Goal: Understand process/instructions: Learn about a topic

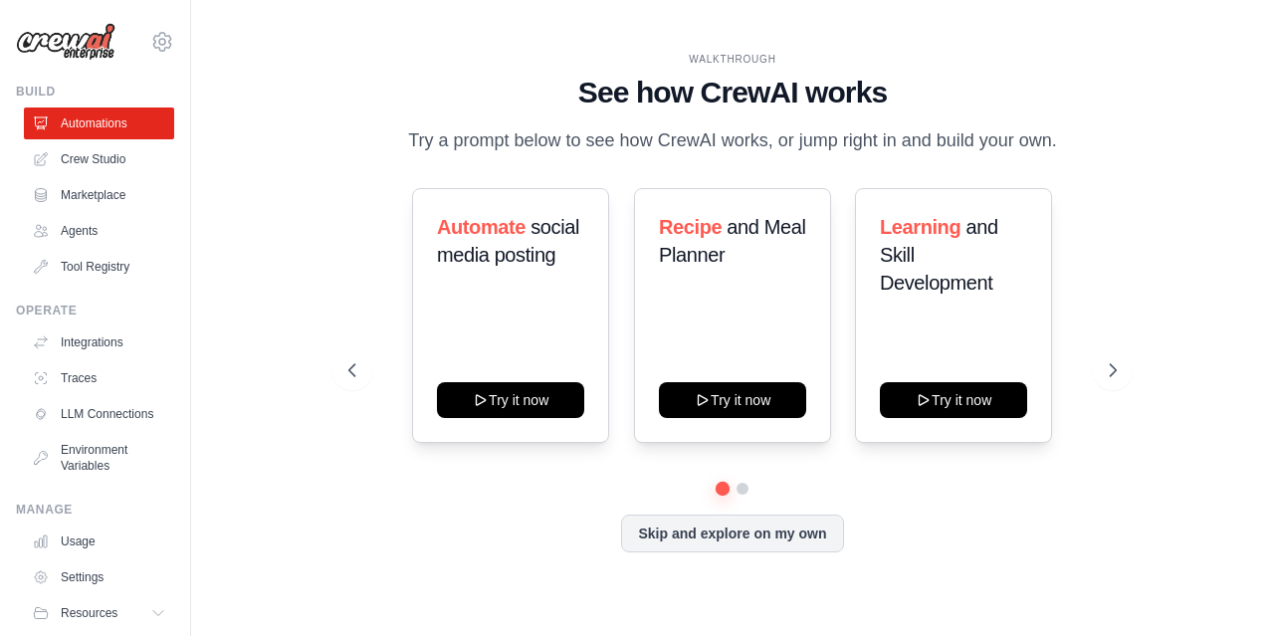
scroll to position [62, 0]
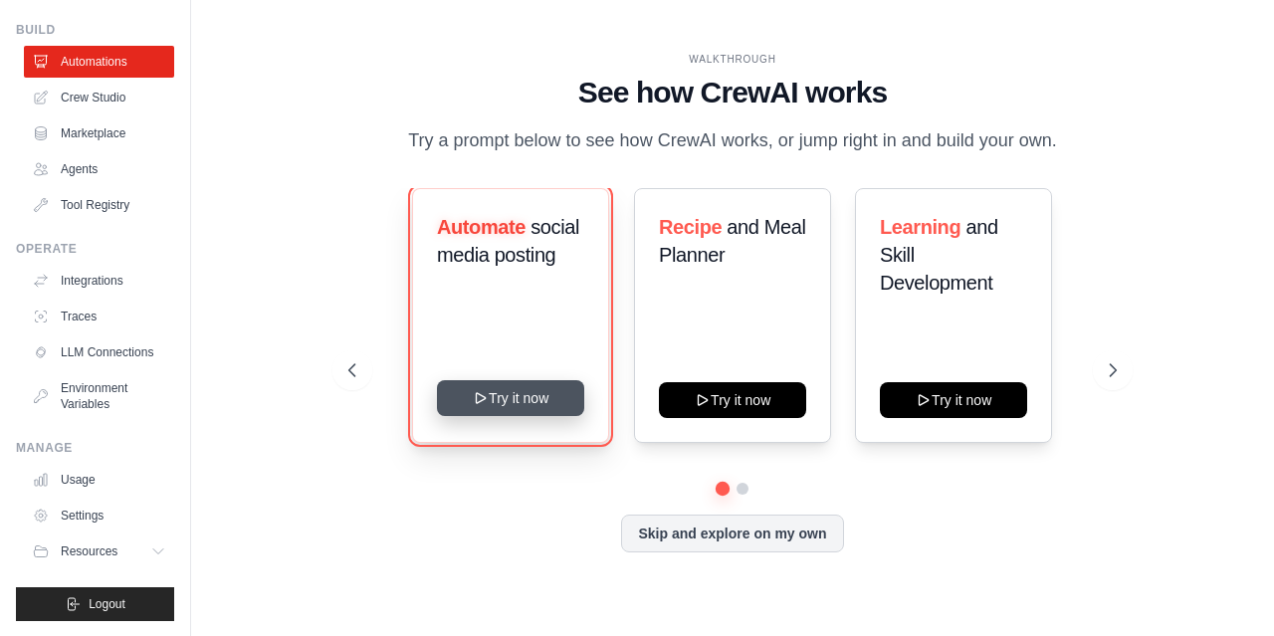
click at [533, 416] on button "Try it now" at bounding box center [510, 398] width 147 height 36
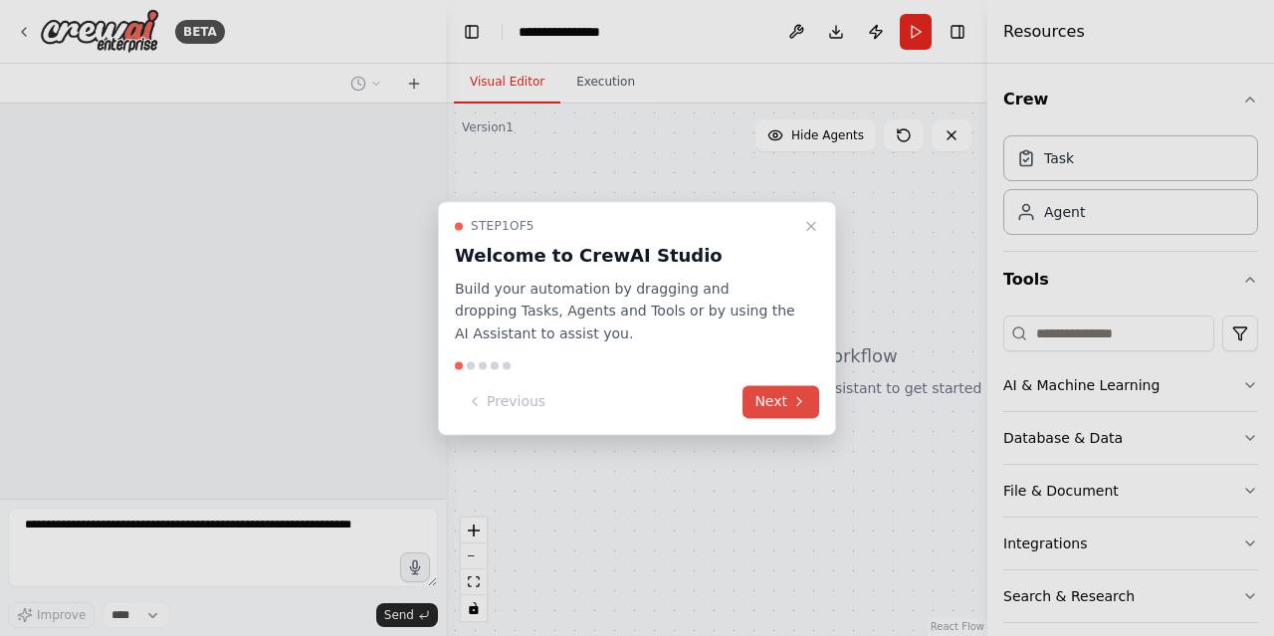
click at [803, 407] on icon at bounding box center [799, 402] width 16 height 16
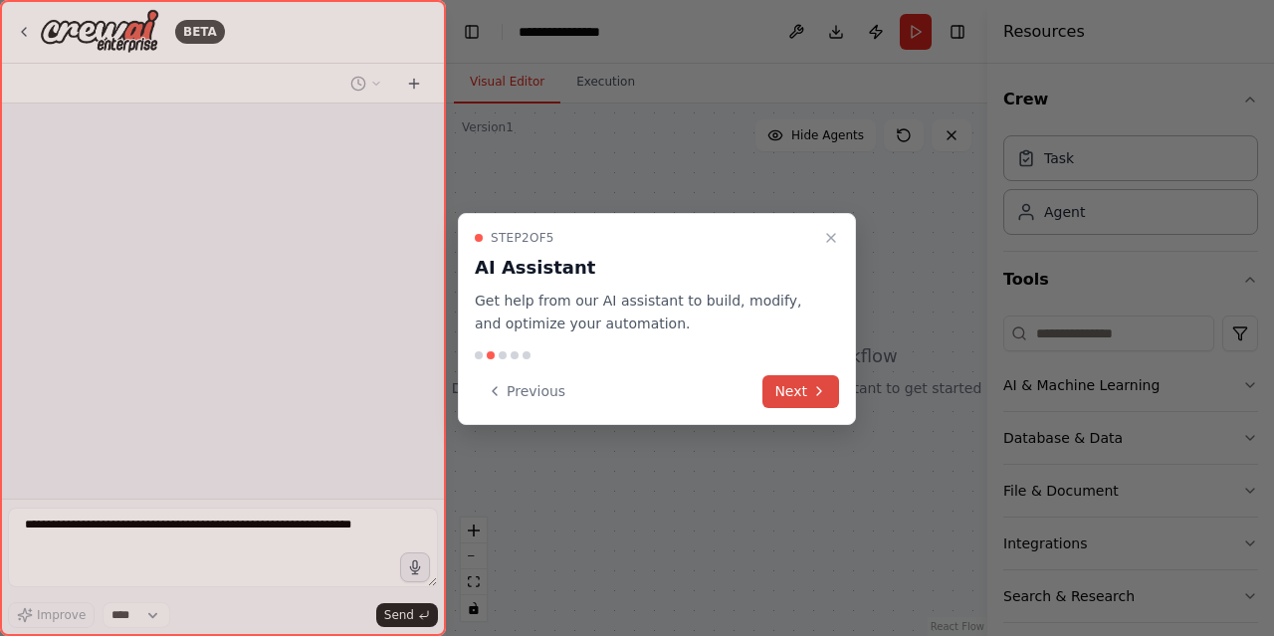
click at [795, 407] on button "Next" at bounding box center [801, 391] width 77 height 33
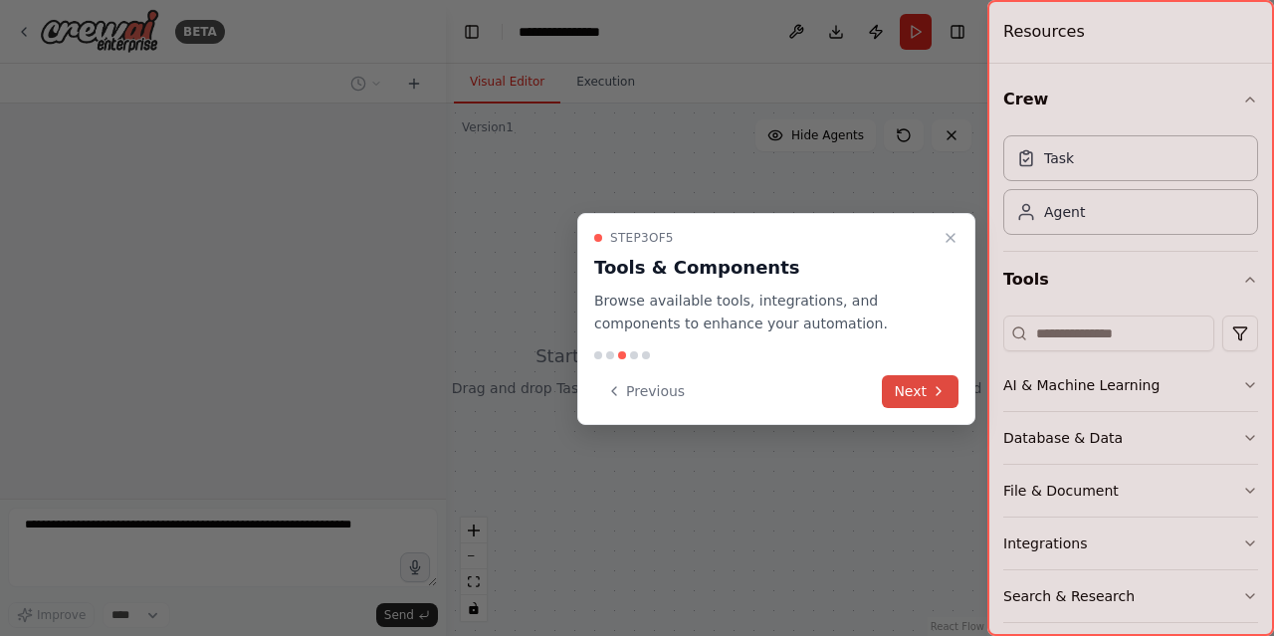
click at [891, 395] on button "Next" at bounding box center [920, 391] width 77 height 33
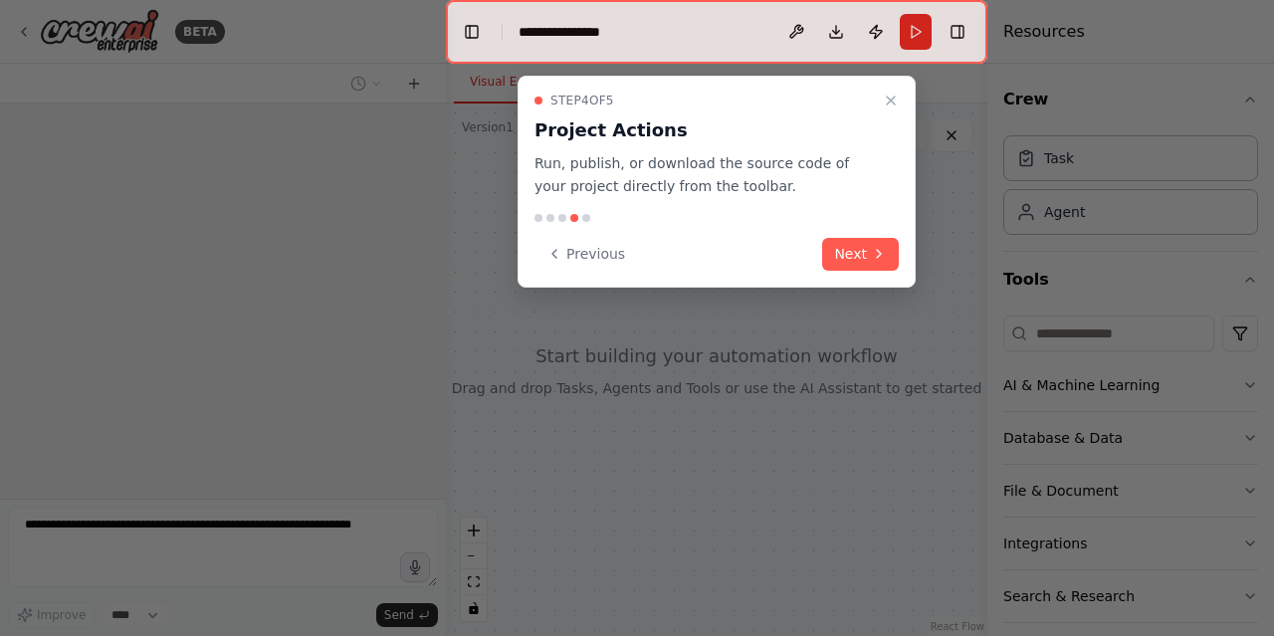
click at [863, 275] on div "Step 4 of 5 Project Actions Run, publish, or download the source code of your p…" at bounding box center [717, 182] width 398 height 212
click at [881, 253] on icon at bounding box center [879, 254] width 4 height 8
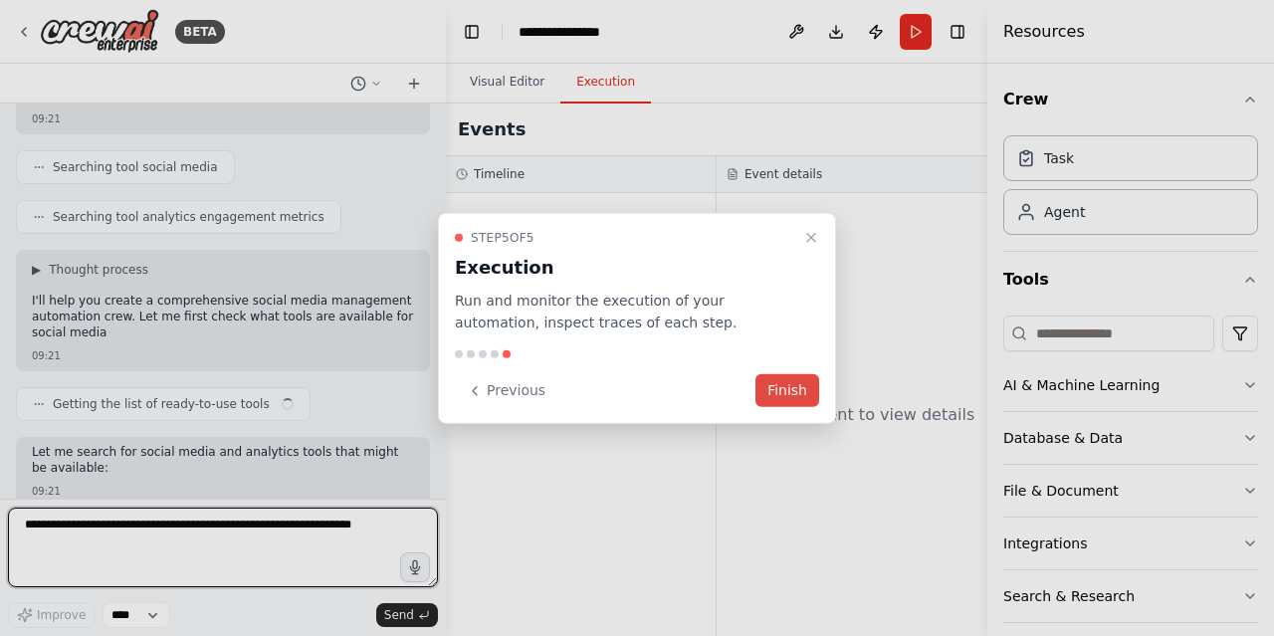
scroll to position [373, 0]
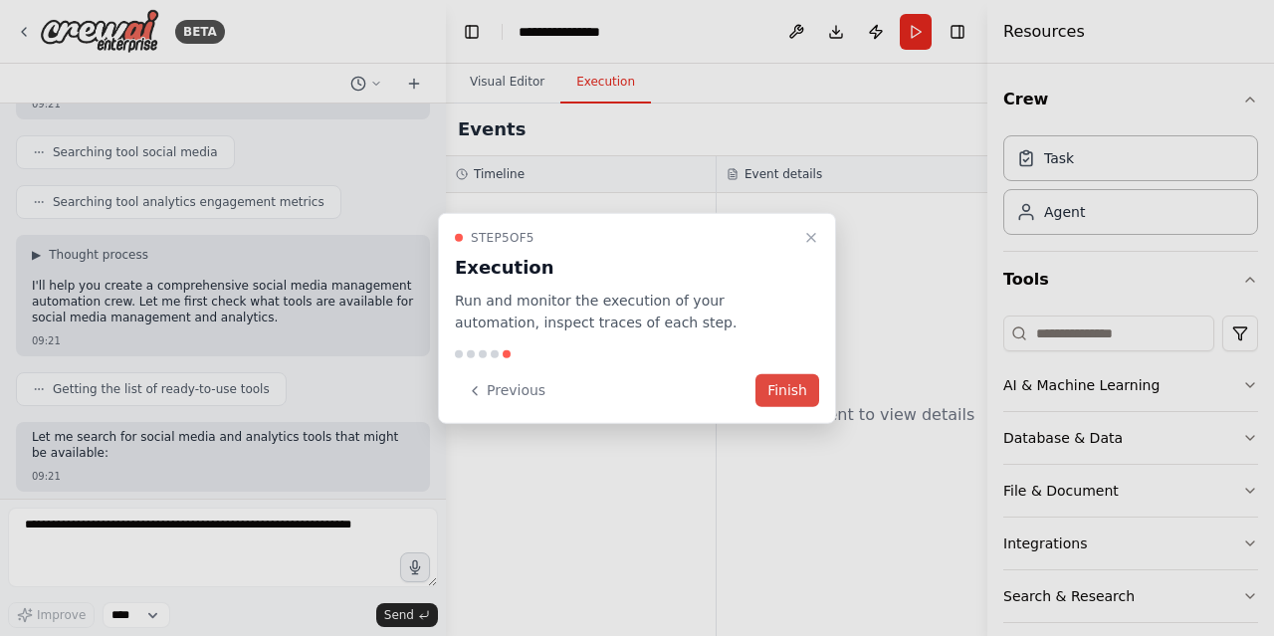
click at [797, 395] on button "Finish" at bounding box center [788, 390] width 64 height 33
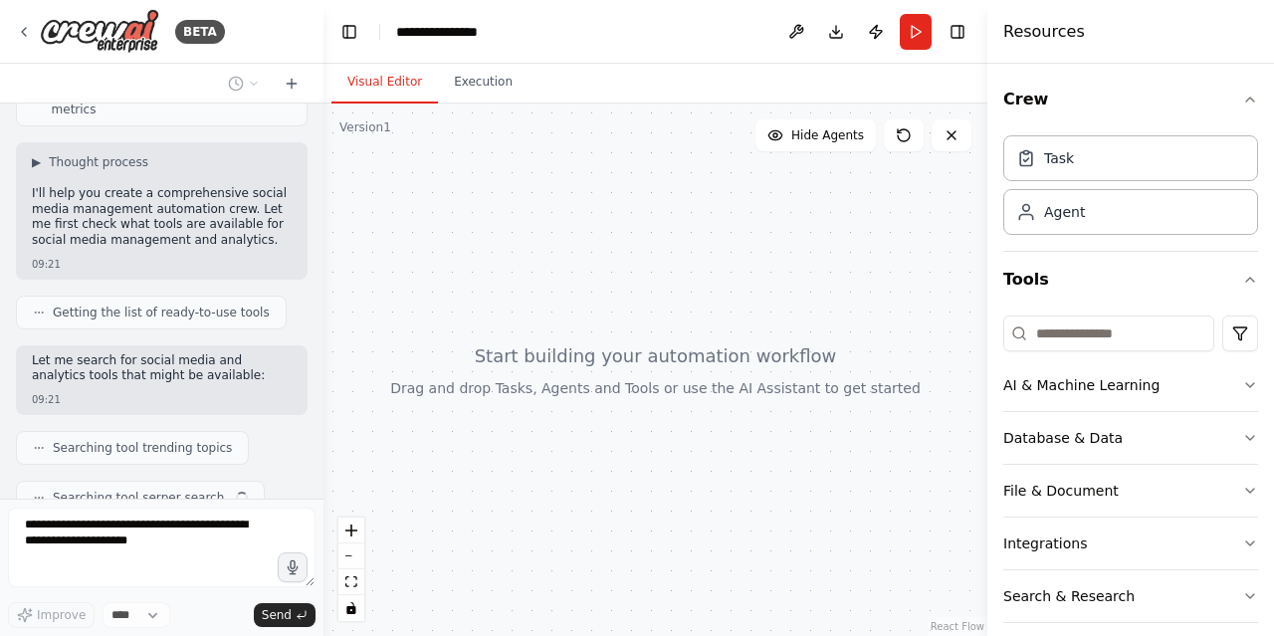
scroll to position [601, 0]
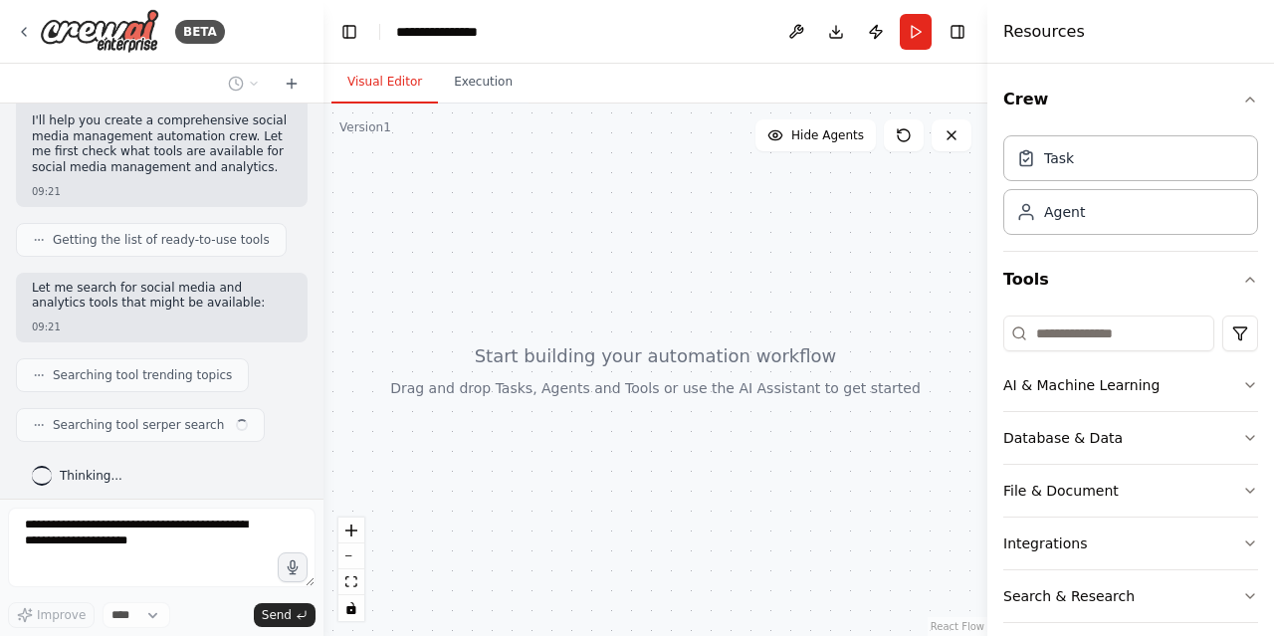
drag, startPoint x: 439, startPoint y: 300, endPoint x: 324, endPoint y: 302, distance: 115.5
click at [324, 302] on div "BETA Create a crew that schedules and publishes social media content across mul…" at bounding box center [637, 318] width 1274 height 636
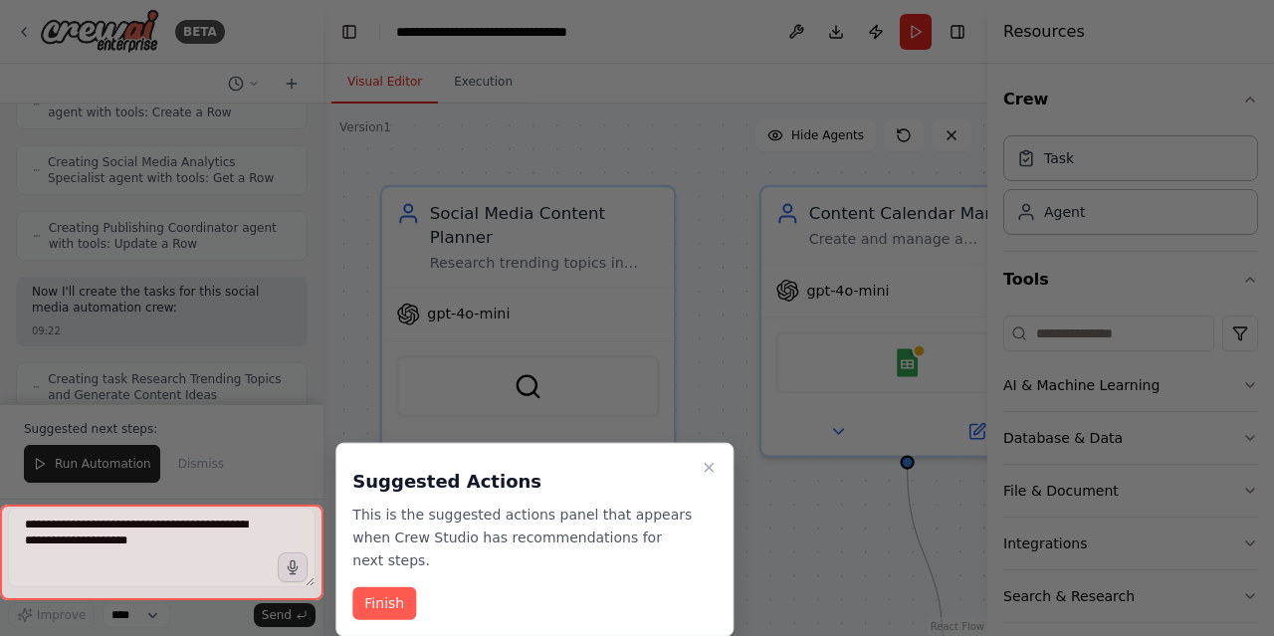
scroll to position [2624, 0]
